Goal: Task Accomplishment & Management: Use online tool/utility

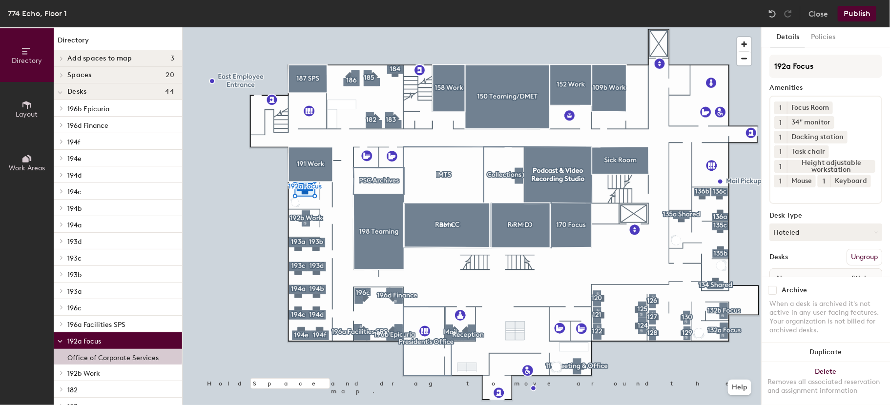
click at [770, 286] on input "checkbox" at bounding box center [772, 290] width 9 height 9
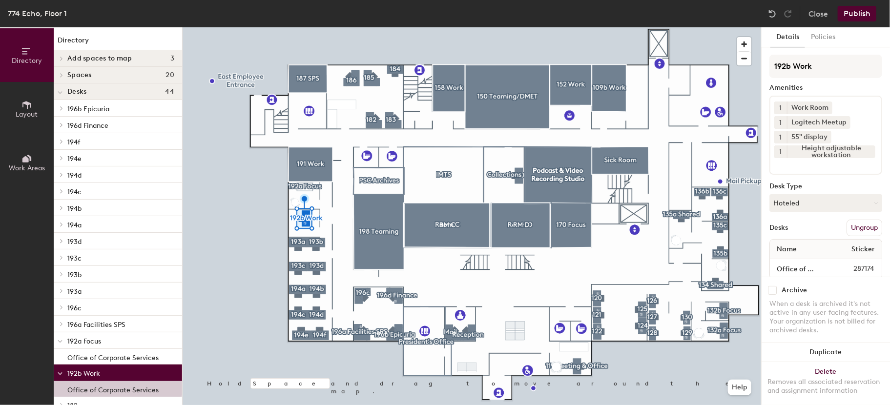
click at [773, 286] on input "checkbox" at bounding box center [772, 290] width 9 height 9
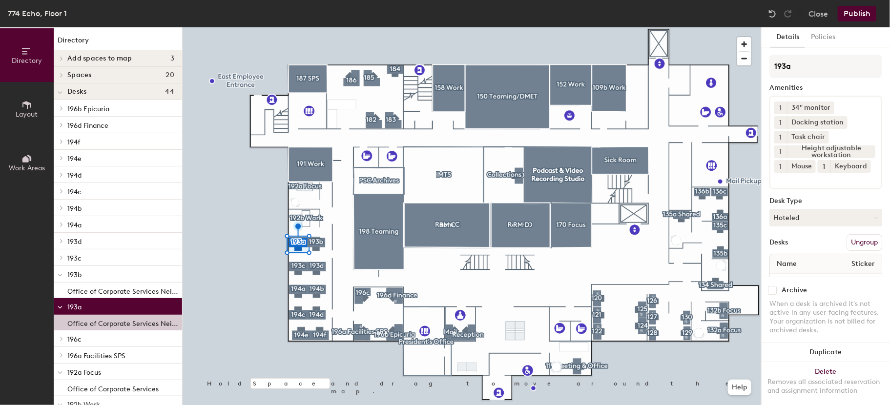
click at [781, 286] on div "Archive" at bounding box center [825, 290] width 113 height 9
click at [772, 286] on input "checkbox" at bounding box center [772, 290] width 9 height 9
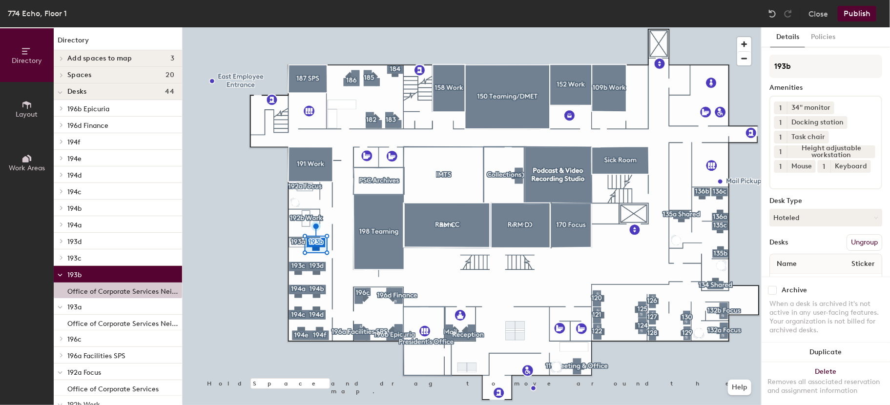
click at [769, 286] on input "checkbox" at bounding box center [772, 290] width 9 height 9
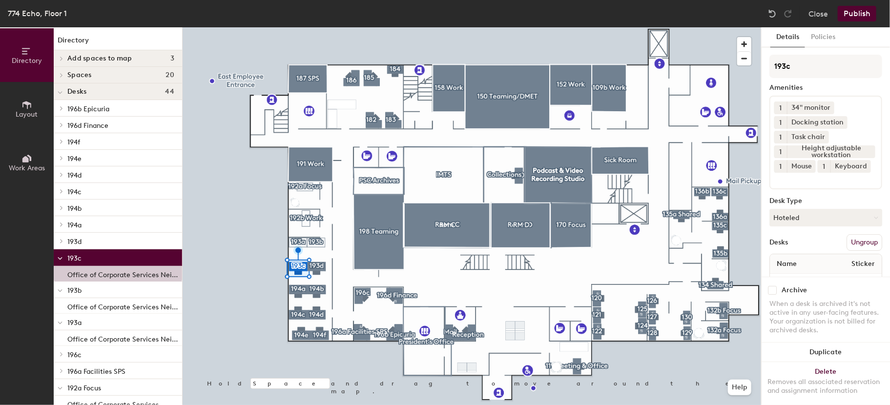
click at [773, 286] on input "checkbox" at bounding box center [772, 290] width 9 height 9
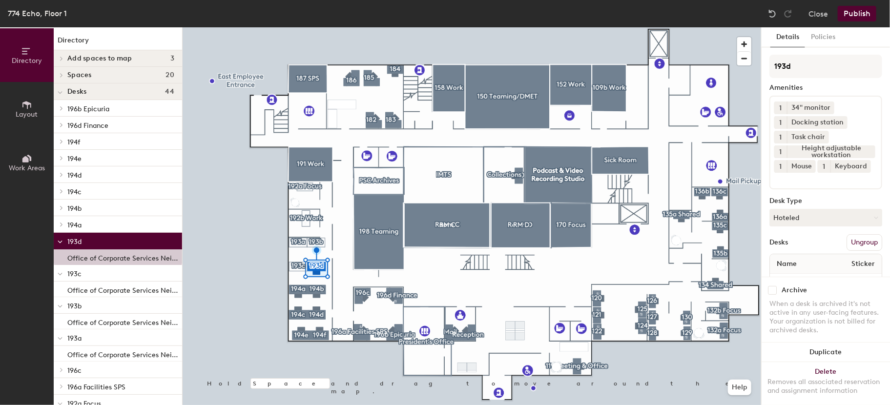
click at [773, 286] on input "checkbox" at bounding box center [772, 290] width 9 height 9
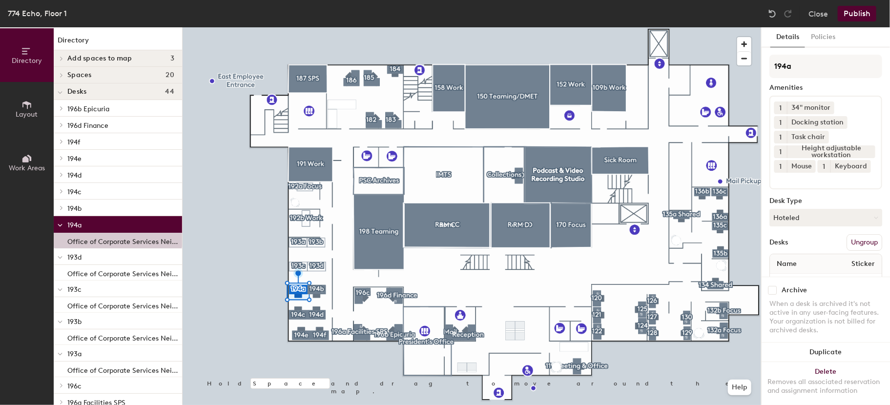
click at [772, 286] on input "checkbox" at bounding box center [772, 290] width 9 height 9
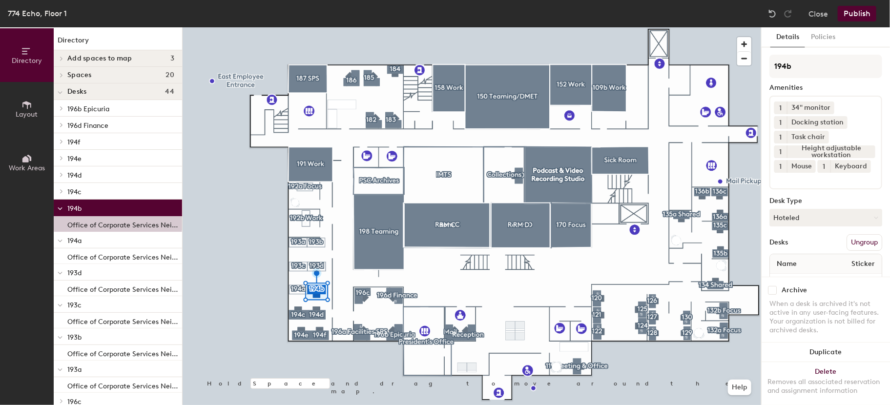
click at [769, 286] on input "checkbox" at bounding box center [772, 290] width 9 height 9
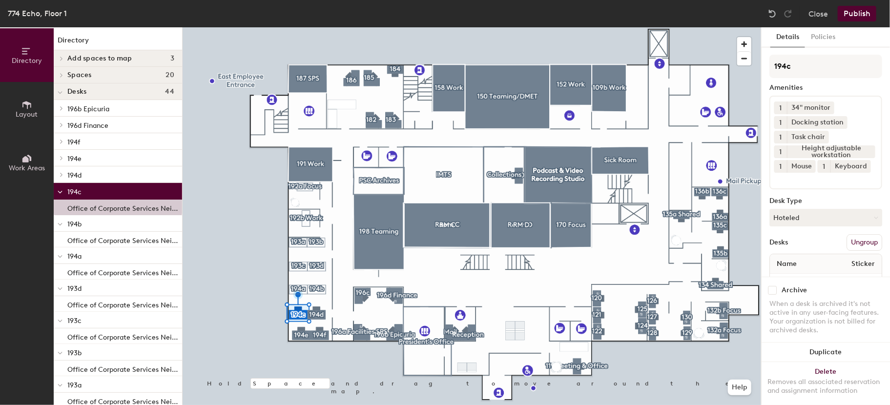
click at [770, 286] on input "checkbox" at bounding box center [772, 290] width 9 height 9
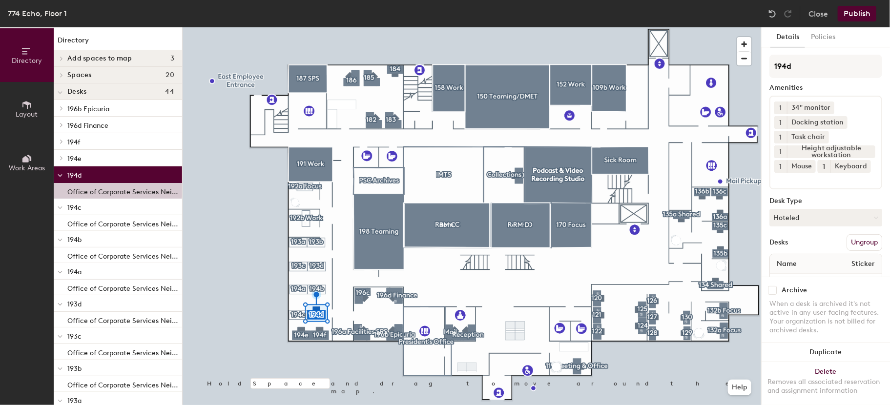
click at [770, 286] on input "checkbox" at bounding box center [772, 290] width 9 height 9
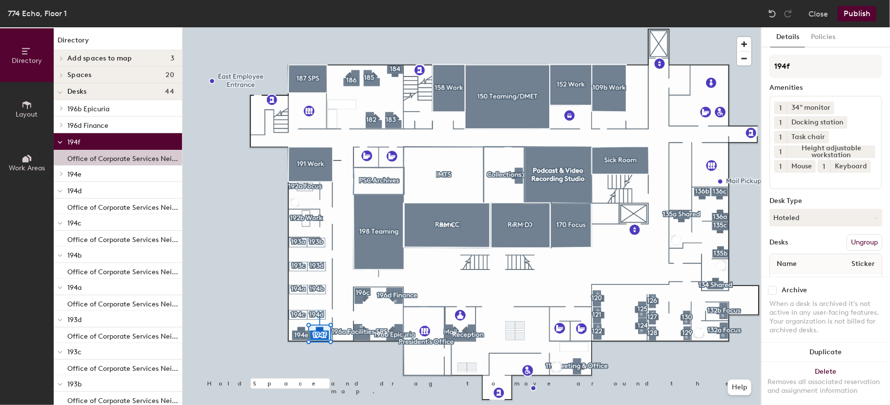
click at [771, 286] on input "checkbox" at bounding box center [772, 290] width 9 height 9
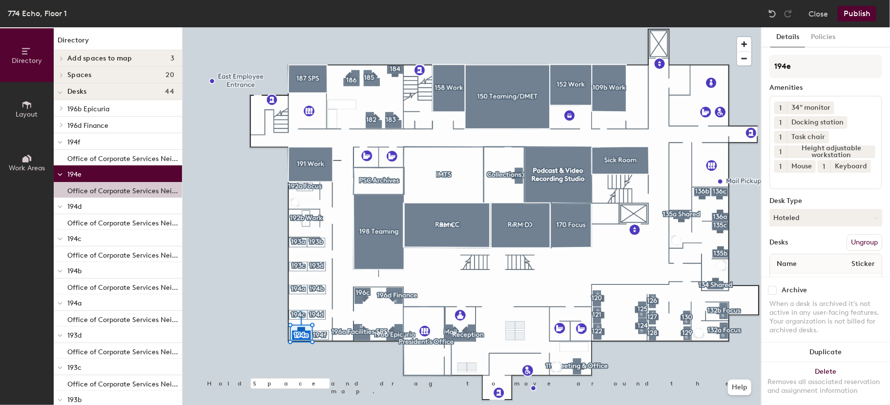
click at [775, 286] on input "checkbox" at bounding box center [772, 290] width 9 height 9
checkbox input "true"
click at [861, 16] on button "Publish" at bounding box center [856, 14] width 39 height 16
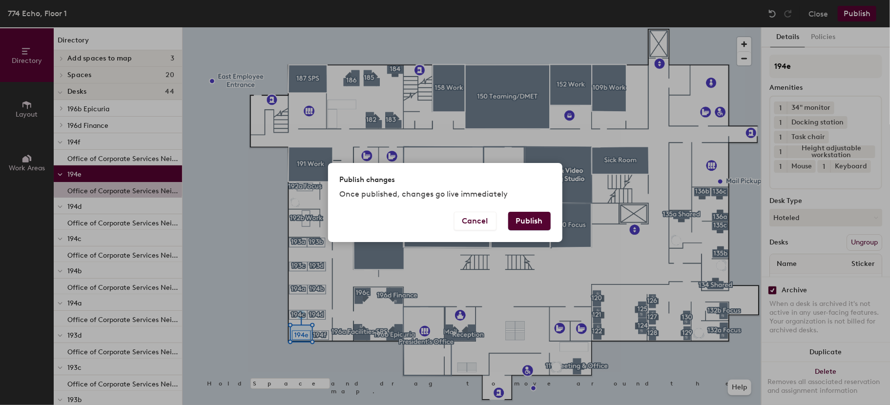
click at [523, 220] on button "Publish" at bounding box center [529, 221] width 42 height 19
